Goal: Information Seeking & Learning: Learn about a topic

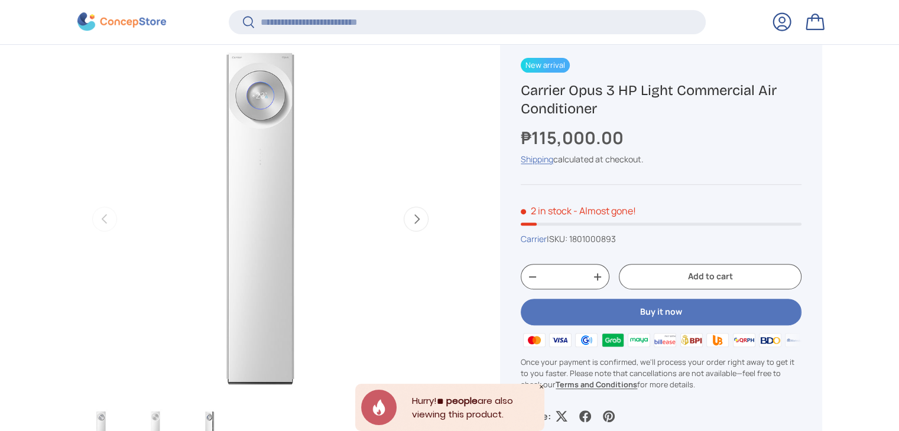
scroll to position [470, 0]
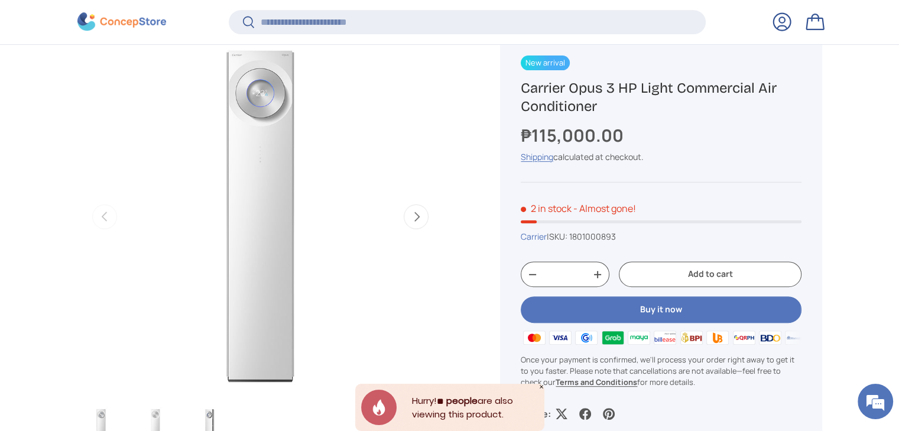
click at [411, 222] on button "Next" at bounding box center [416, 216] width 25 height 25
click at [421, 218] on button "Next" at bounding box center [416, 216] width 25 height 25
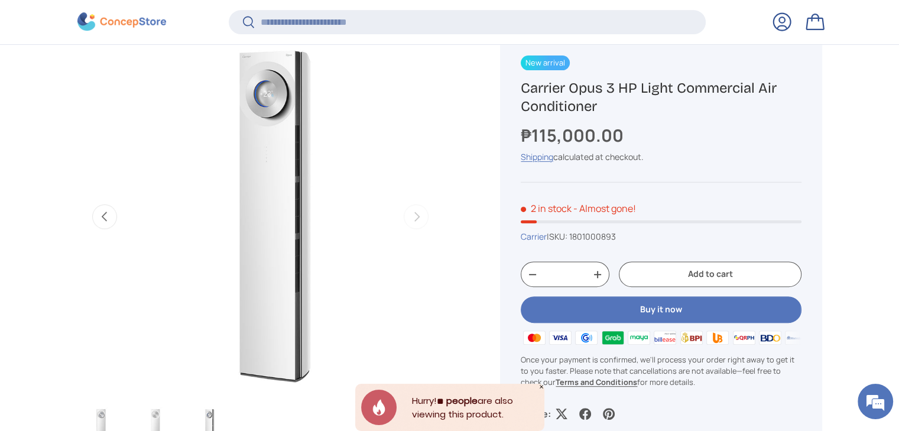
scroll to position [0, 745]
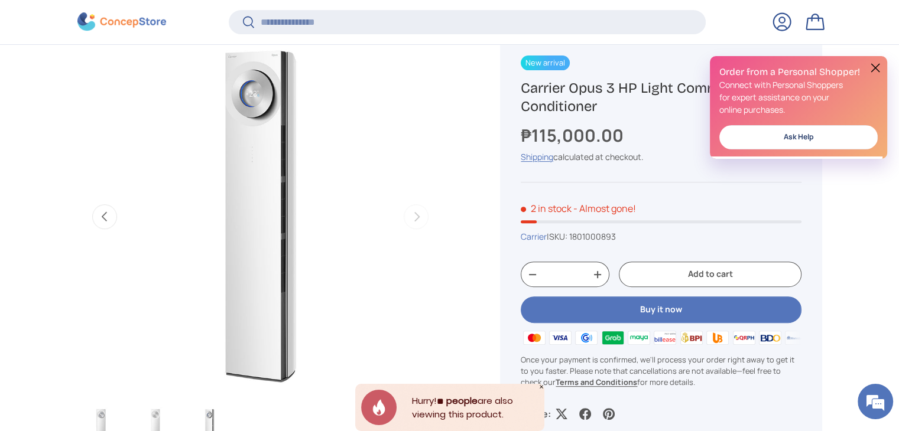
click at [103, 420] on img "Gallery Viewer" at bounding box center [101, 430] width 46 height 47
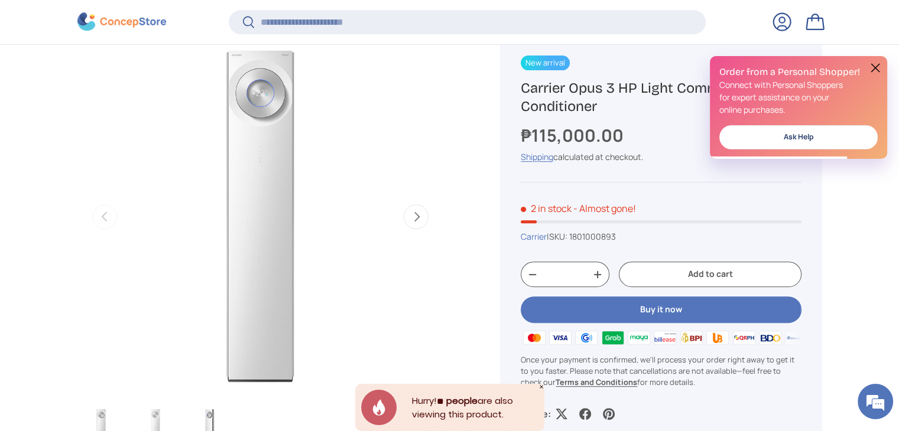
click at [875, 64] on button at bounding box center [875, 68] width 14 height 14
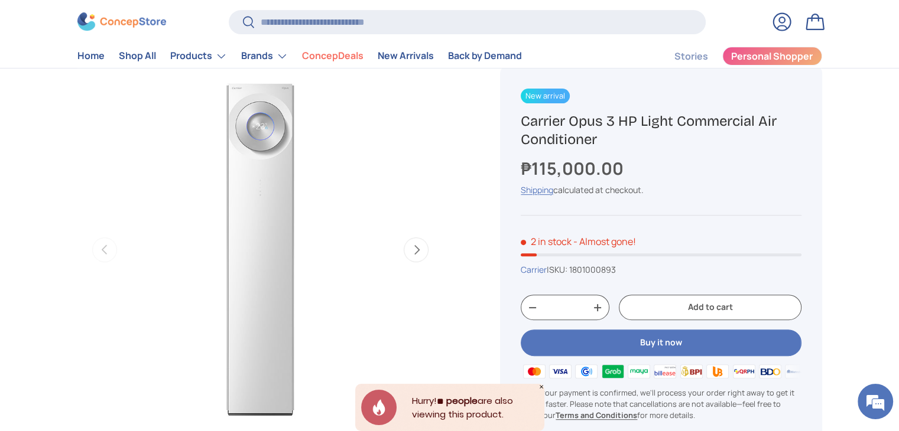
click at [541, 386] on icon "Close" at bounding box center [541, 387] width 4 height 4
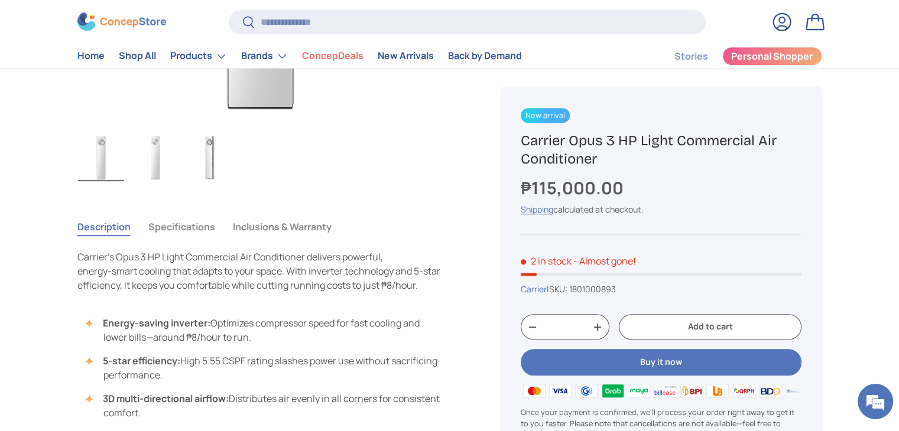
scroll to position [736, 0]
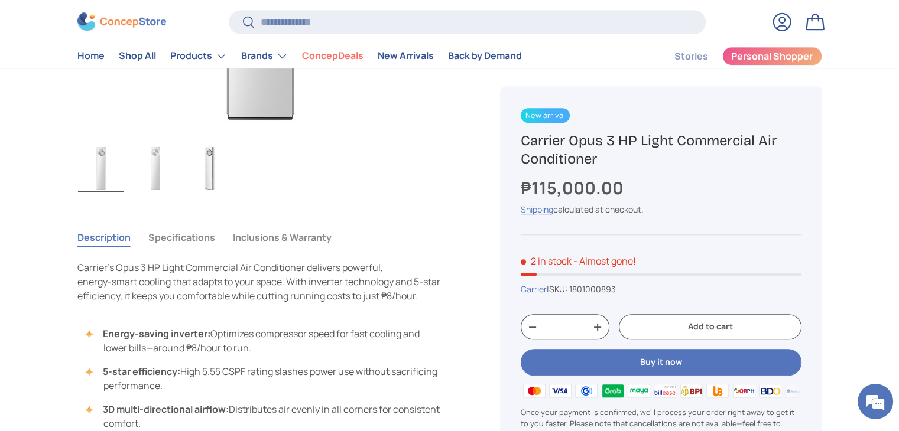
click at [203, 226] on button "Specifications" at bounding box center [181, 237] width 67 height 27
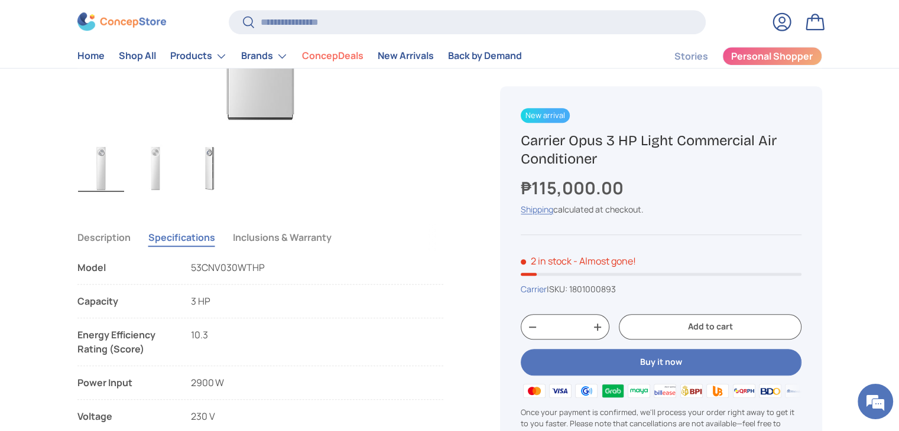
click at [200, 240] on button "Specifications" at bounding box center [181, 237] width 67 height 27
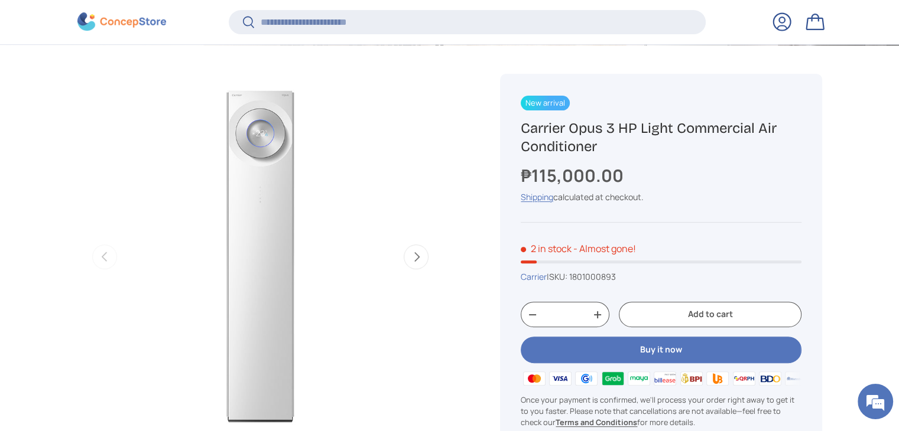
scroll to position [438, 0]
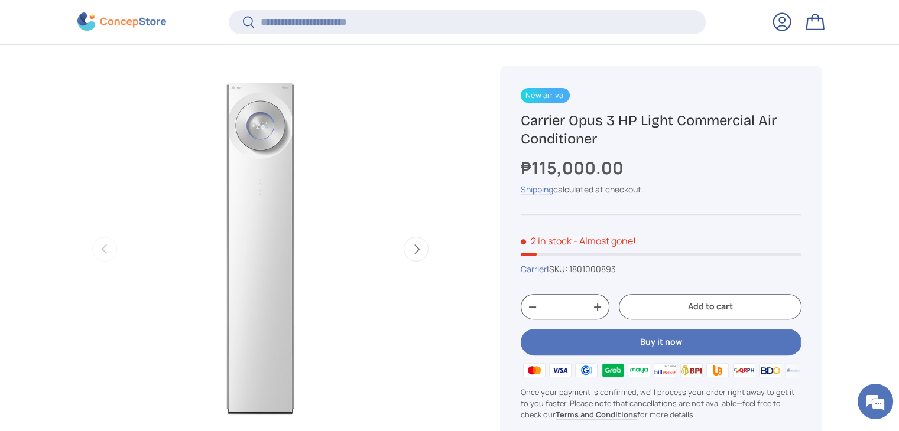
click at [425, 253] on button "Next" at bounding box center [416, 249] width 25 height 25
click at [426, 253] on button "Next" at bounding box center [416, 249] width 25 height 25
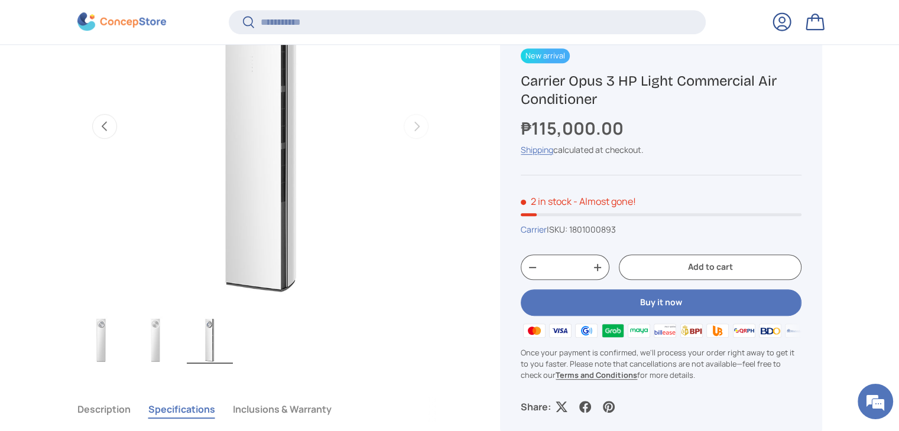
scroll to position [559, 0]
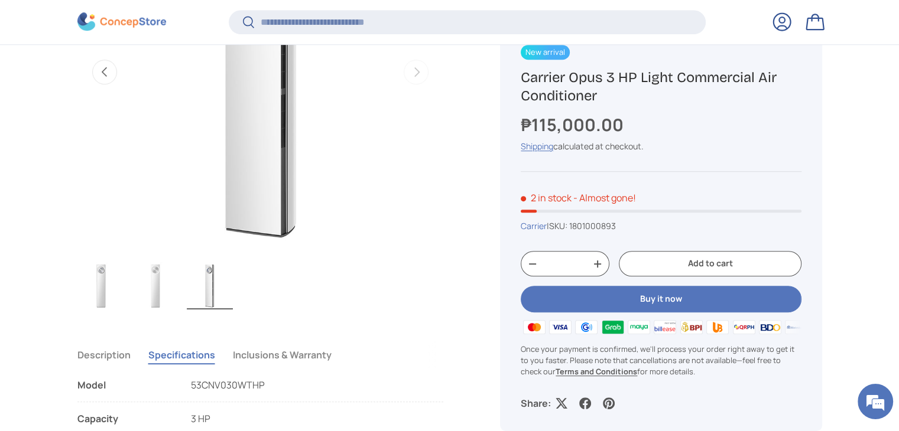
click at [290, 358] on button "Inclusions & Warranty" at bounding box center [282, 355] width 99 height 27
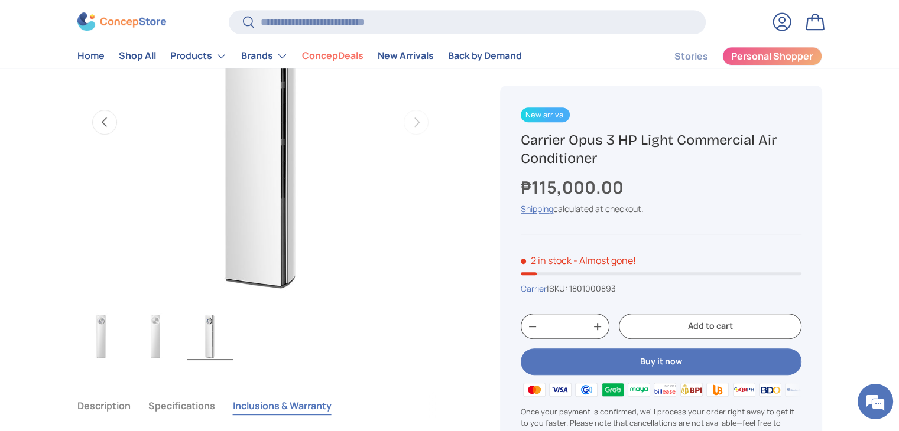
scroll to position [674, 0]
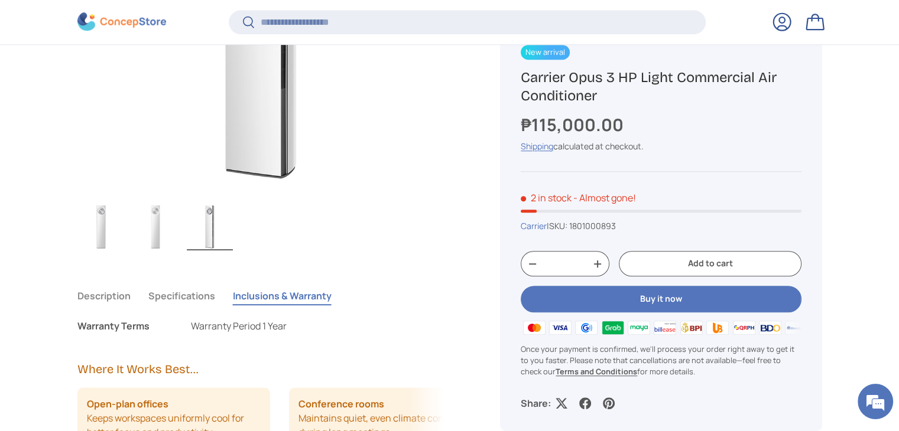
click at [122, 297] on button "Description" at bounding box center [103, 295] width 53 height 27
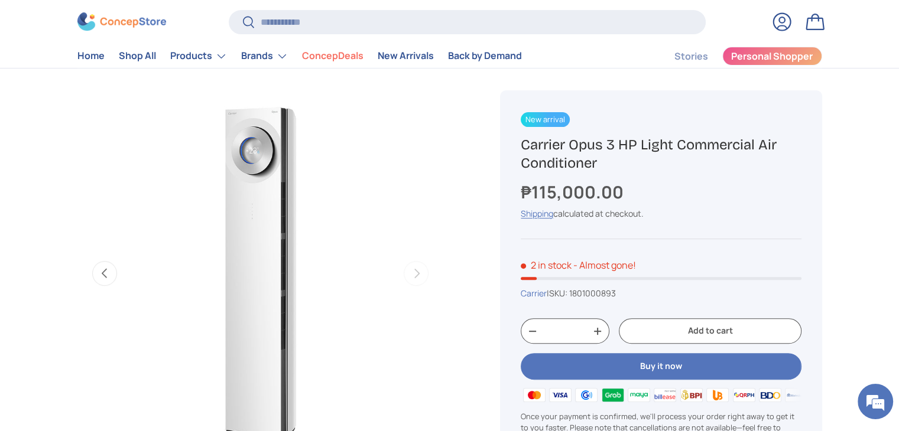
scroll to position [381, 0]
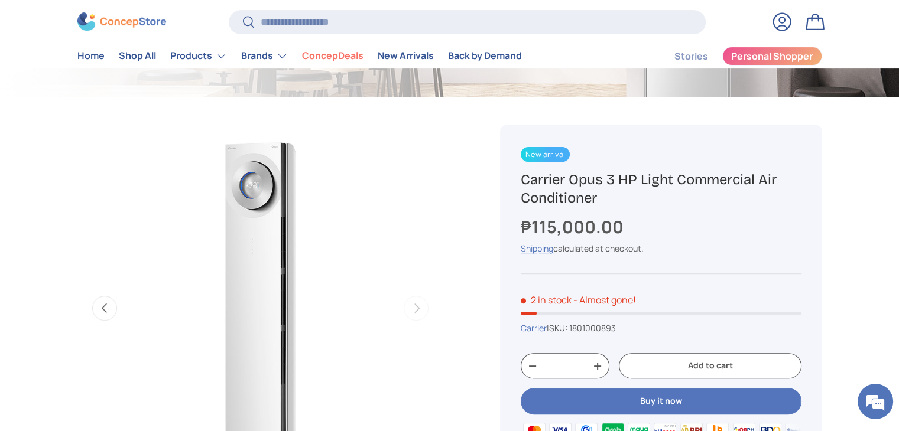
click at [107, 301] on button "Previous" at bounding box center [104, 308] width 25 height 25
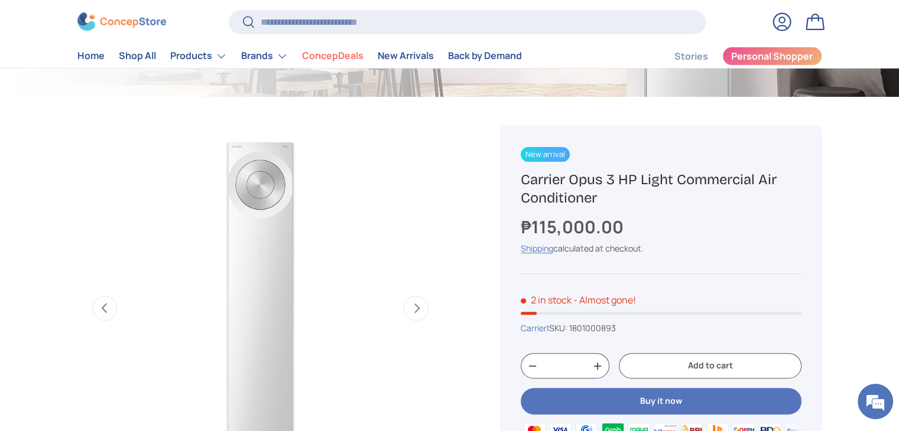
click at [107, 301] on button "Previous" at bounding box center [104, 308] width 25 height 25
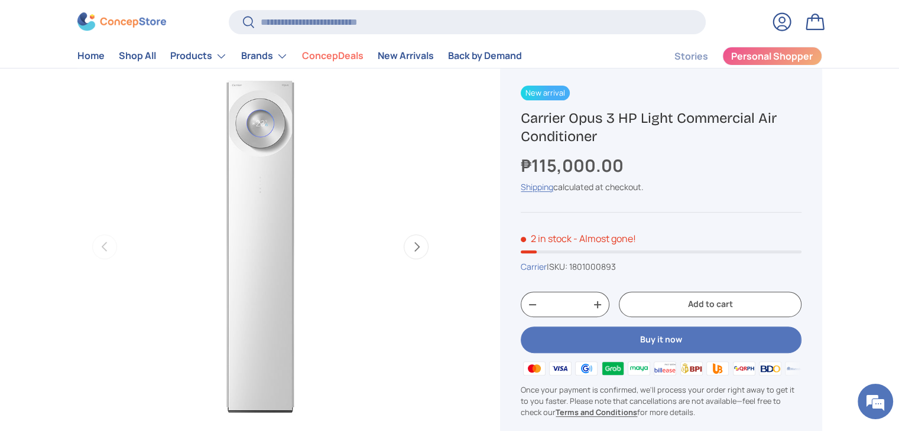
scroll to position [440, 0]
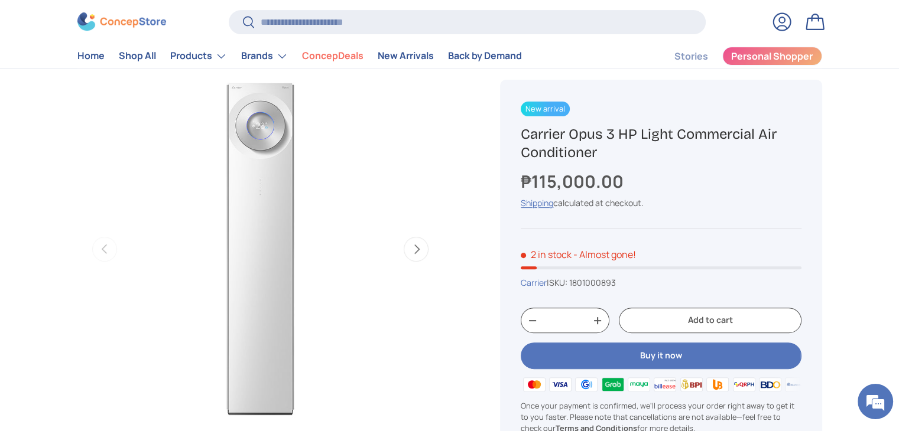
click at [413, 251] on button "Next" at bounding box center [416, 249] width 25 height 25
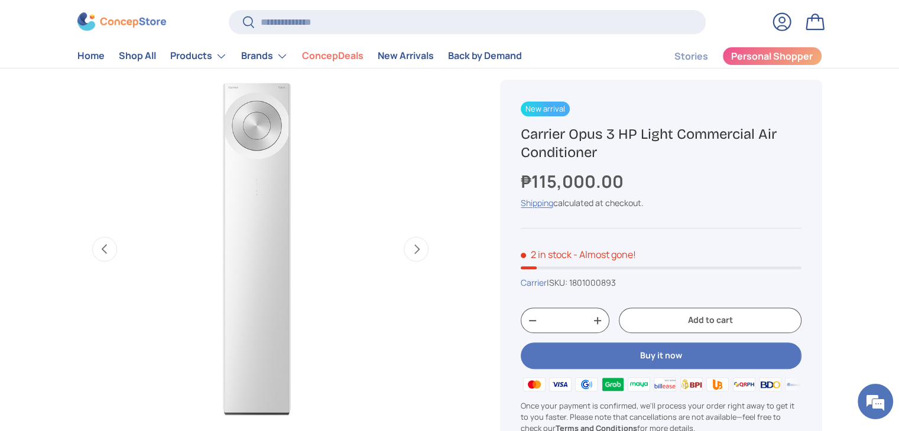
click at [413, 251] on button "Next" at bounding box center [416, 249] width 25 height 25
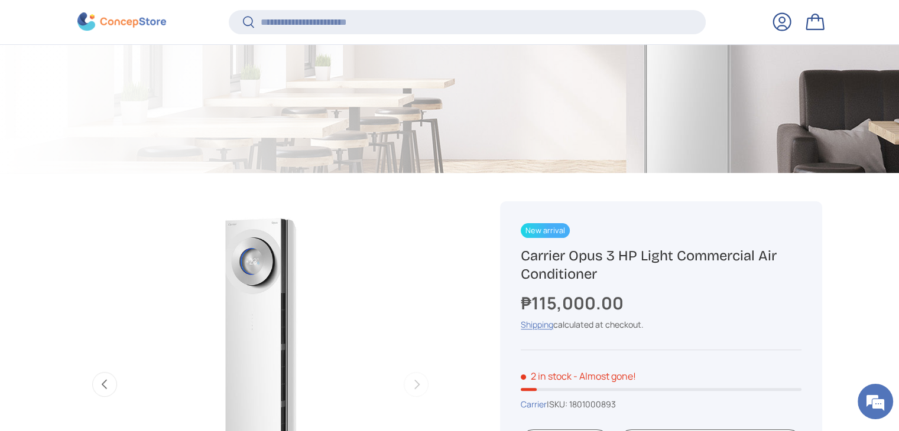
scroll to position [470, 0]
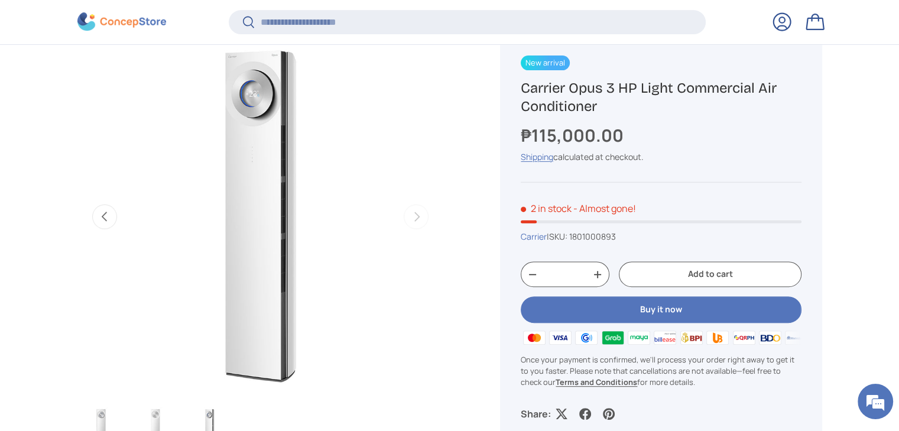
click at [116, 219] on button "Previous" at bounding box center [104, 216] width 25 height 25
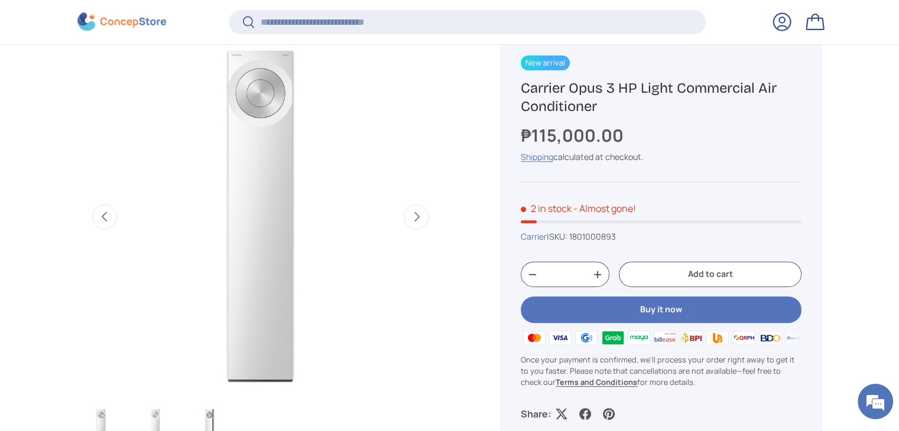
click at [408, 220] on button "Next" at bounding box center [416, 216] width 25 height 25
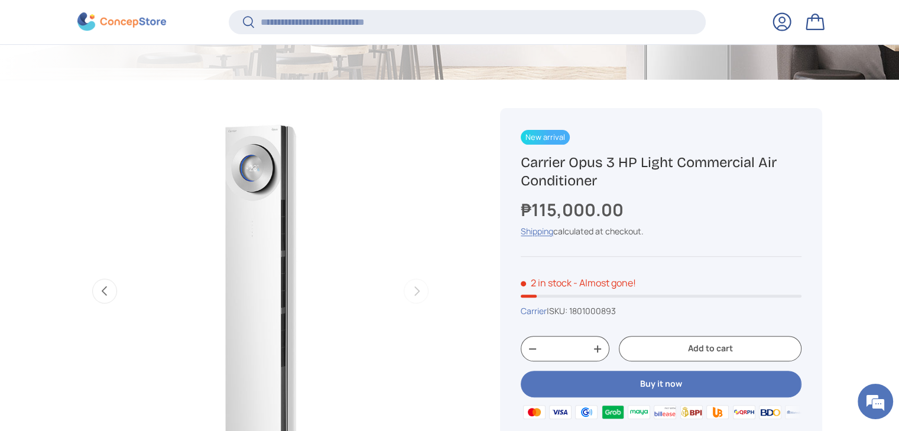
scroll to position [411, 0]
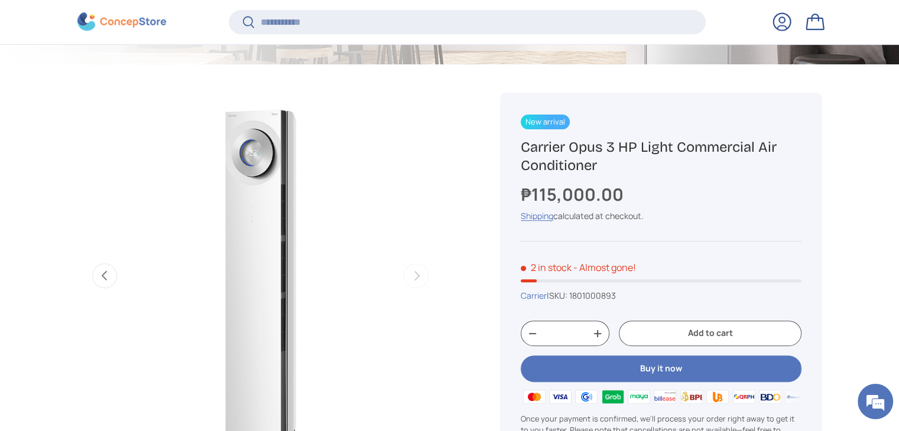
click at [98, 276] on button "Previous" at bounding box center [104, 276] width 25 height 25
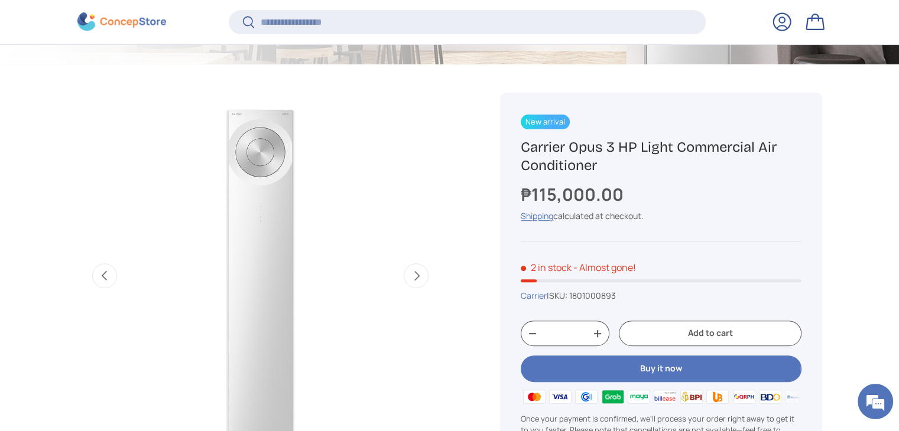
click at [98, 276] on button "Previous" at bounding box center [104, 276] width 25 height 25
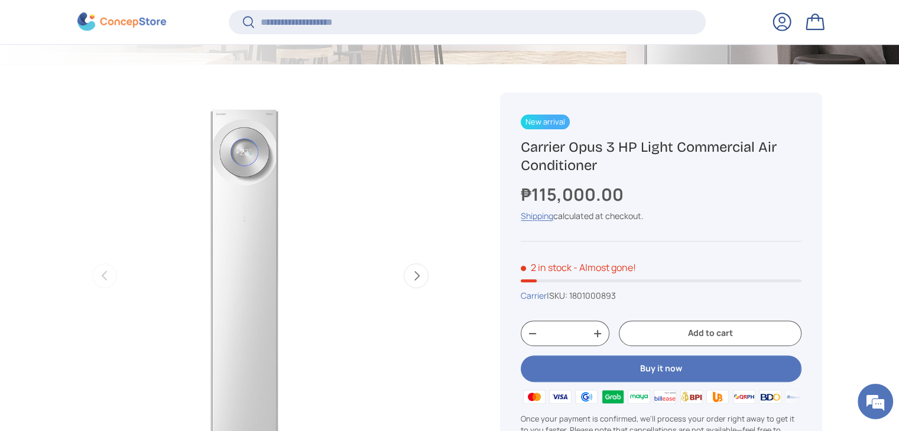
scroll to position [0, 0]
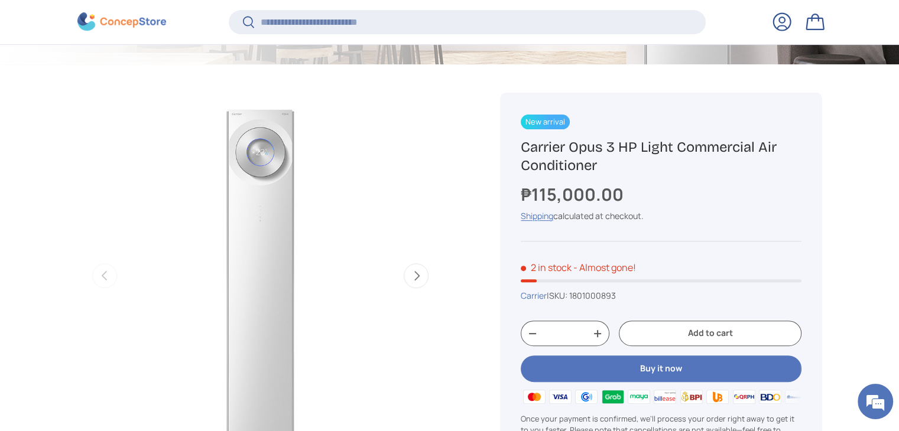
click at [246, 155] on img "Gallery Viewer" at bounding box center [260, 276] width 366 height 366
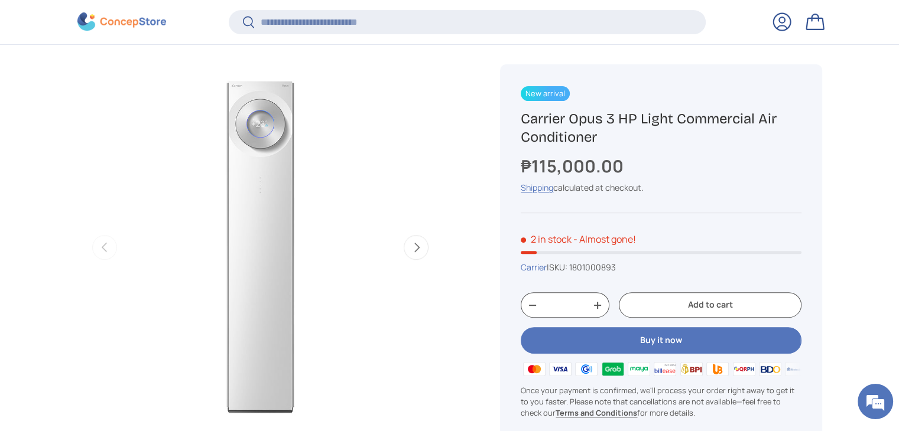
scroll to position [443, 0]
